Goal: Task Accomplishment & Management: Manage account settings

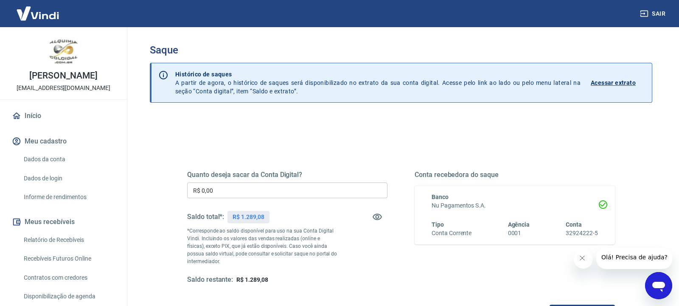
click at [312, 188] on input "R$ 0,00" at bounding box center [287, 190] width 200 height 16
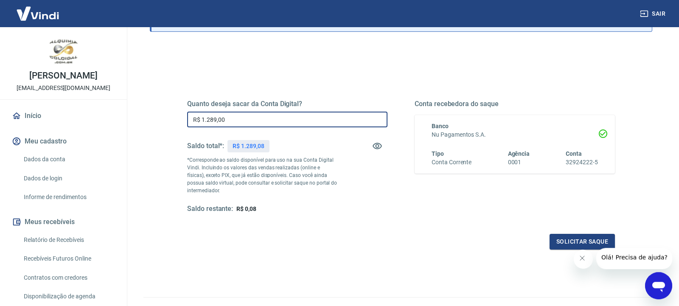
scroll to position [115, 0]
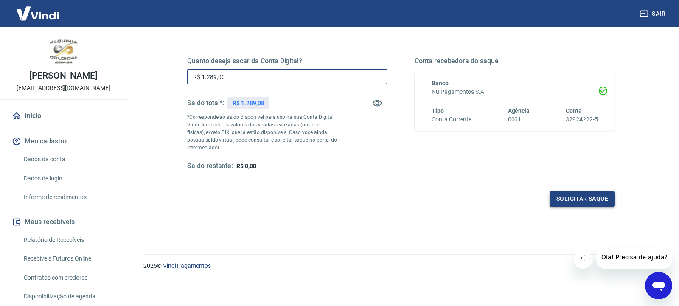
type input "R$ 1.289,00"
click at [606, 201] on button "Solicitar saque" at bounding box center [581, 199] width 65 height 16
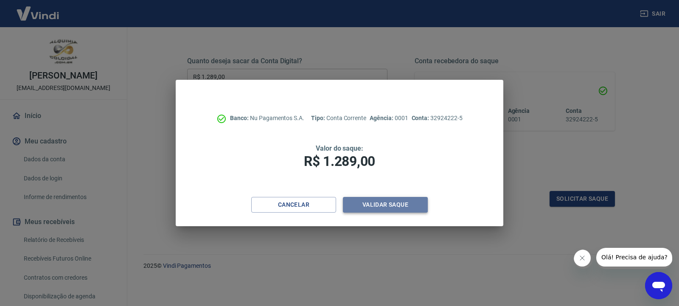
click at [381, 205] on button "Validar saque" at bounding box center [385, 205] width 85 height 16
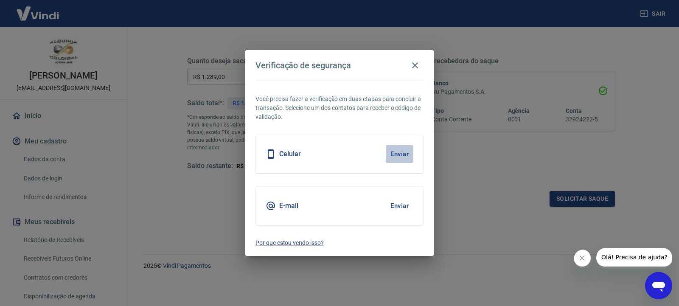
click at [396, 154] on button "Enviar" at bounding box center [400, 154] width 28 height 18
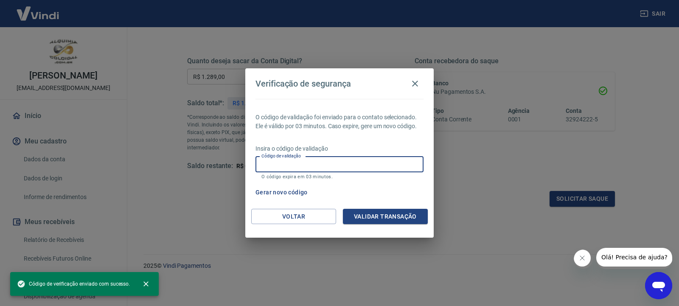
click at [395, 160] on input "Código de validação" at bounding box center [339, 165] width 168 height 16
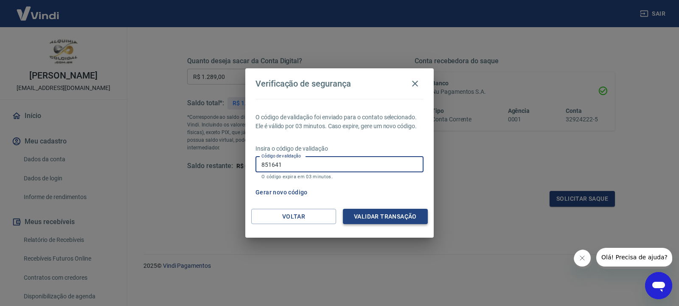
type input "851641"
click at [413, 213] on button "Validar transação" at bounding box center [385, 217] width 85 height 16
